Goal: Task Accomplishment & Management: Manage account settings

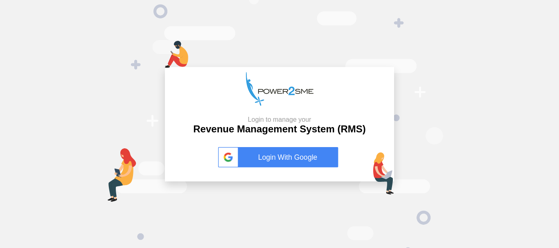
click at [294, 157] on link "Login With Google" at bounding box center [279, 157] width 123 height 20
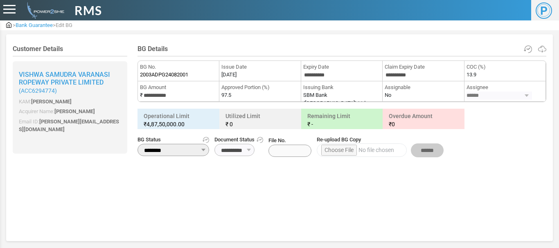
click at [9, 11] on div at bounding box center [9, 9] width 12 height 9
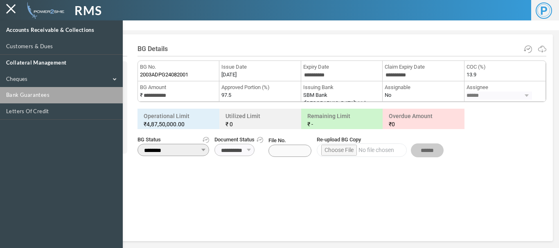
click at [28, 94] on link "Bank Guarantees" at bounding box center [61, 95] width 123 height 16
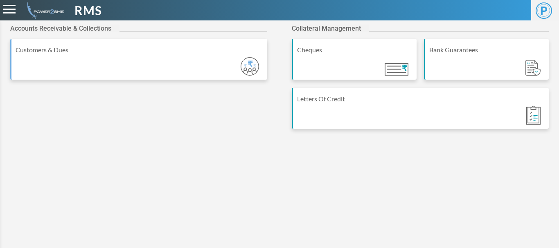
click at [10, 5] on span at bounding box center [9, 5] width 12 height 1
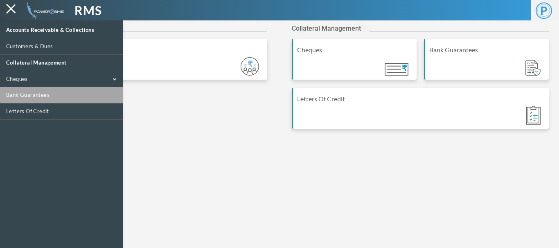
click at [25, 94] on link "Bank Guarantees" at bounding box center [61, 95] width 123 height 16
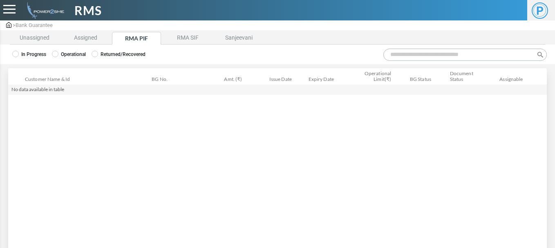
click at [64, 56] on label "Operational" at bounding box center [69, 54] width 34 height 7
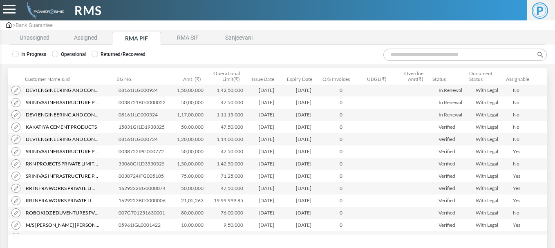
click at [398, 54] on input "Search:" at bounding box center [466, 55] width 164 height 12
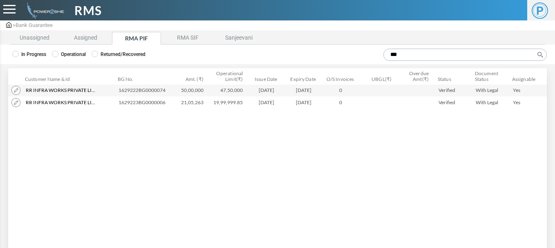
type input "**"
click at [16, 90] on img at bounding box center [15, 90] width 9 height 9
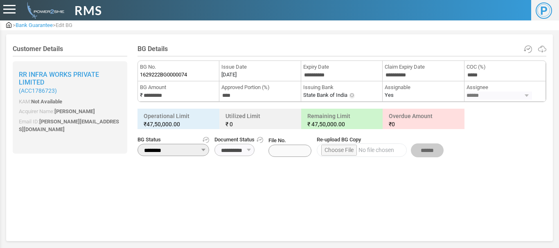
click at [371, 50] on h4 "BG Details" at bounding box center [341, 49] width 409 height 8
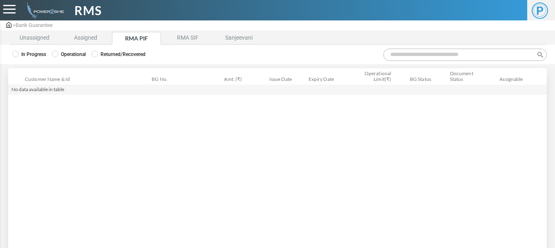
click at [67, 55] on label "Operational" at bounding box center [69, 54] width 34 height 7
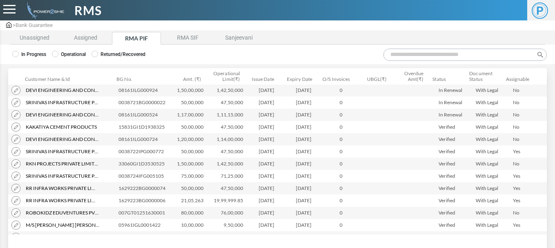
click at [406, 54] on input "Search:" at bounding box center [466, 55] width 164 height 12
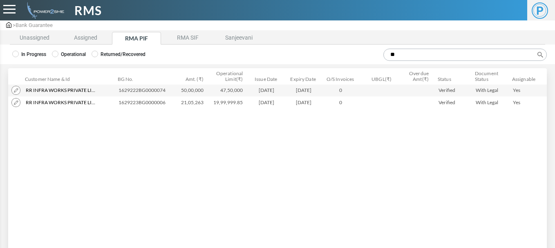
type input "**"
click at [17, 102] on img at bounding box center [15, 102] width 9 height 9
